Goal: Task Accomplishment & Management: Manage account settings

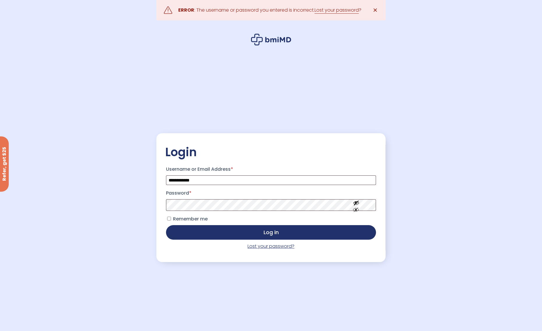
click at [265, 250] on link "Lost your password?" at bounding box center [271, 246] width 47 height 7
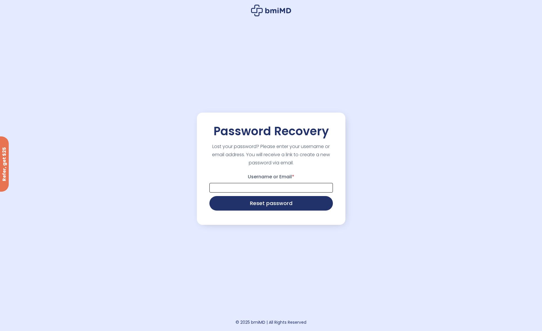
click at [250, 188] on input "Username or Email *" at bounding box center [270, 188] width 123 height 10
type input "**********"
click at [209, 196] on button "Reset password" at bounding box center [270, 203] width 123 height 15
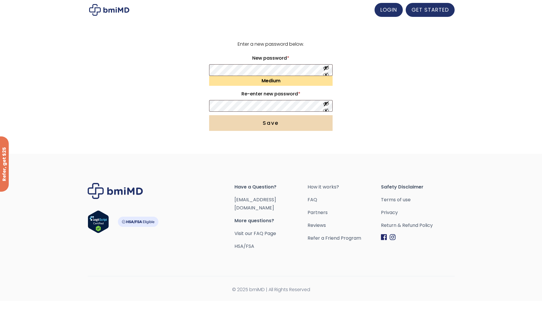
click at [289, 128] on button "Save" at bounding box center [270, 123] width 123 height 16
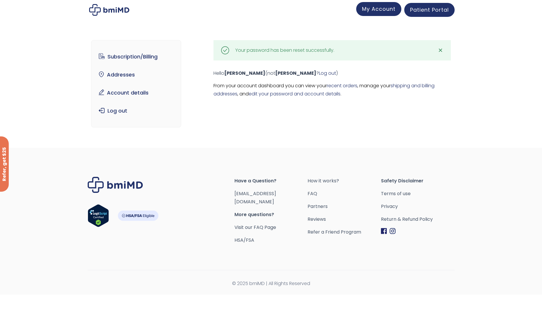
click at [379, 11] on span "My Account" at bounding box center [378, 8] width 33 height 7
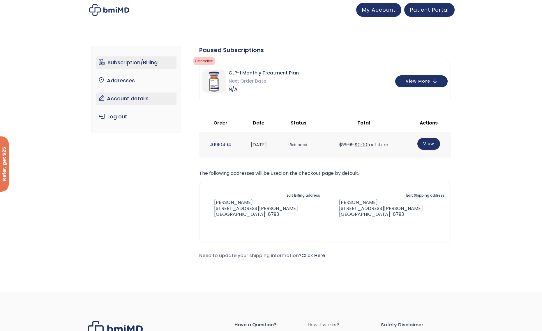
click at [123, 101] on link "Account details" at bounding box center [136, 99] width 81 height 12
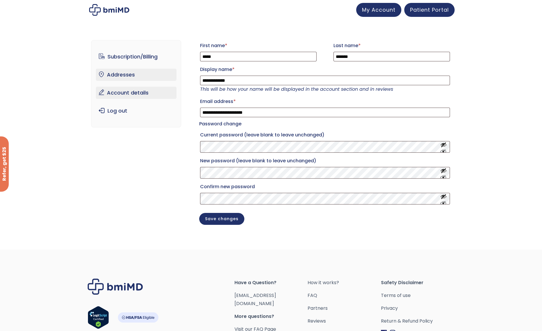
click at [125, 74] on link "Addresses" at bounding box center [136, 75] width 81 height 12
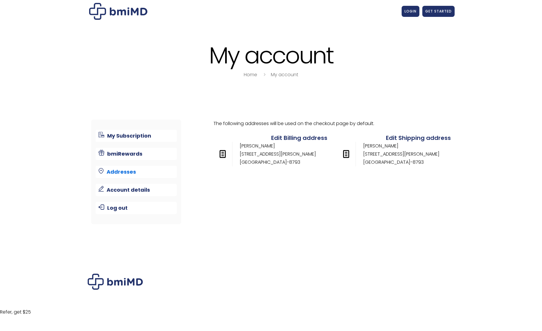
click at [135, 56] on div "JOIN 50k+ MEMBERS IN REACHING THEIR WEIGHT LOSS GOALS .path{fill:none;stroke:#3…" at bounding box center [271, 154] width 542 height 308
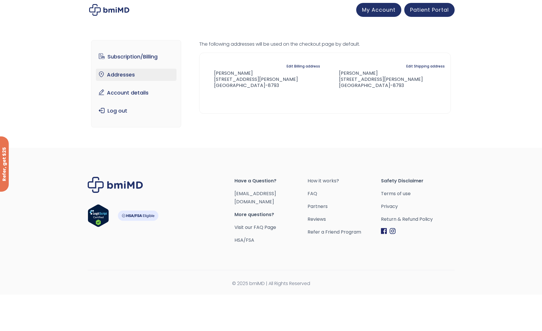
click at [135, 56] on link "Subscription/Billing" at bounding box center [136, 57] width 81 height 12
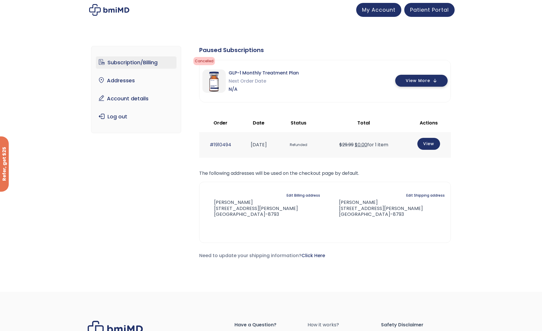
click at [432, 84] on button "View More" at bounding box center [421, 81] width 52 height 12
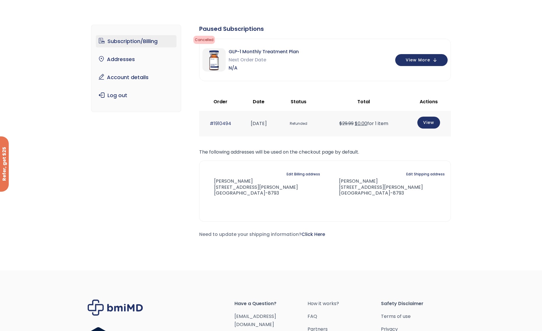
scroll to position [32, 0]
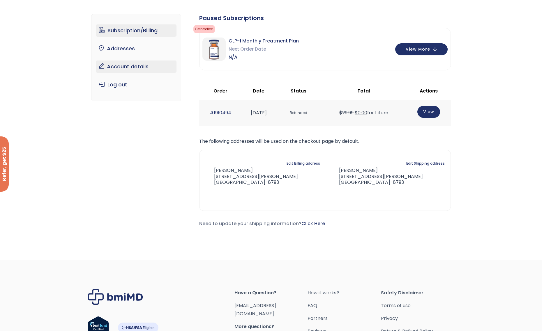
click at [145, 67] on link "Account details" at bounding box center [136, 67] width 81 height 12
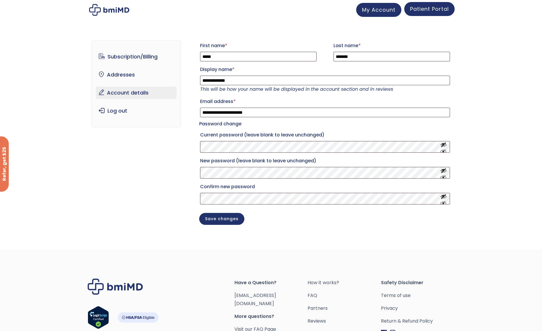
drag, startPoint x: 437, startPoint y: 10, endPoint x: 434, endPoint y: 13, distance: 5.0
click at [438, 10] on span "Patient Portal" at bounding box center [429, 8] width 39 height 7
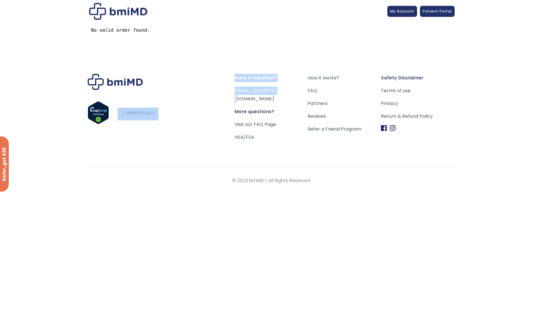
drag, startPoint x: 282, startPoint y: 92, endPoint x: 261, endPoint y: 95, distance: 21.2
click at [216, 101] on div "Have a Question? [EMAIL_ADDRESS][DOMAIN_NAME] More questions? Visit our FAQ Pag…" at bounding box center [271, 108] width 367 height 68
drag, startPoint x: 223, startPoint y: 96, endPoint x: 235, endPoint y: 94, distance: 12.4
click at [225, 95] on div "Footer" at bounding box center [161, 108] width 147 height 68
drag, startPoint x: 238, startPoint y: 87, endPoint x: 262, endPoint y: 93, distance: 24.7
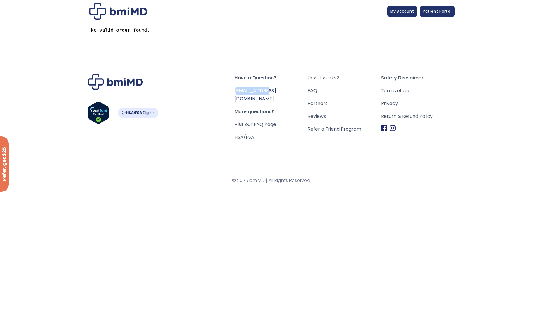
click at [265, 93] on span "[EMAIL_ADDRESS][DOMAIN_NAME]" at bounding box center [270, 95] width 73 height 16
click at [217, 91] on div "Footer" at bounding box center [161, 108] width 147 height 68
drag, startPoint x: 233, startPoint y: 87, endPoint x: 287, endPoint y: 95, distance: 54.2
click at [287, 96] on div "Have a Question? [EMAIL_ADDRESS][DOMAIN_NAME] More questions? Visit our FAQ Pag…" at bounding box center [271, 108] width 367 height 68
click at [287, 95] on span "[EMAIL_ADDRESS][DOMAIN_NAME]" at bounding box center [270, 95] width 73 height 16
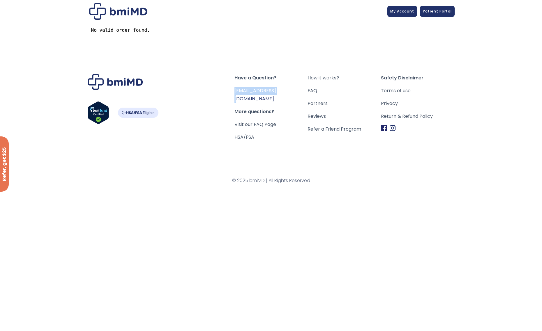
drag, startPoint x: 286, startPoint y: 92, endPoint x: 235, endPoint y: 93, distance: 51.0
click at [235, 93] on span "[EMAIL_ADDRESS][DOMAIN_NAME]" at bounding box center [270, 95] width 73 height 16
copy link "[EMAIL_ADDRESS][DOMAIN_NAME]"
